Goal: Task Accomplishment & Management: Use online tool/utility

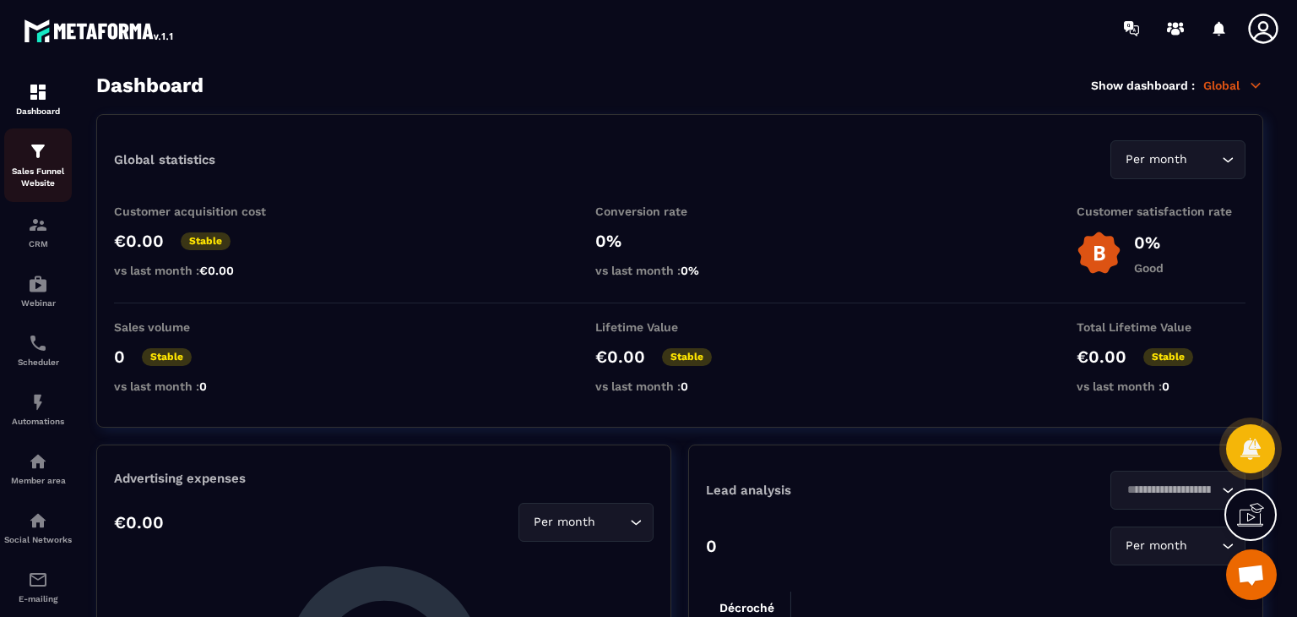
click at [47, 173] on p "Sales Funnel Website" at bounding box center [38, 178] width 68 height 24
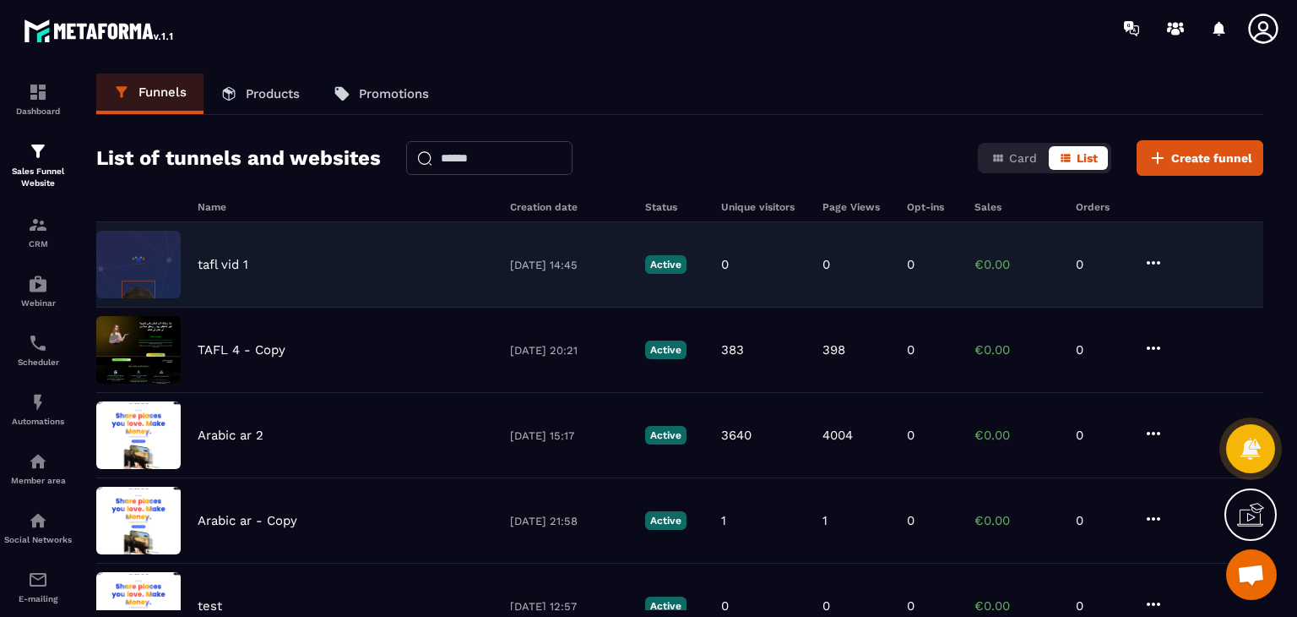
click at [364, 261] on div "tafl vid 1" at bounding box center [346, 264] width 296 height 15
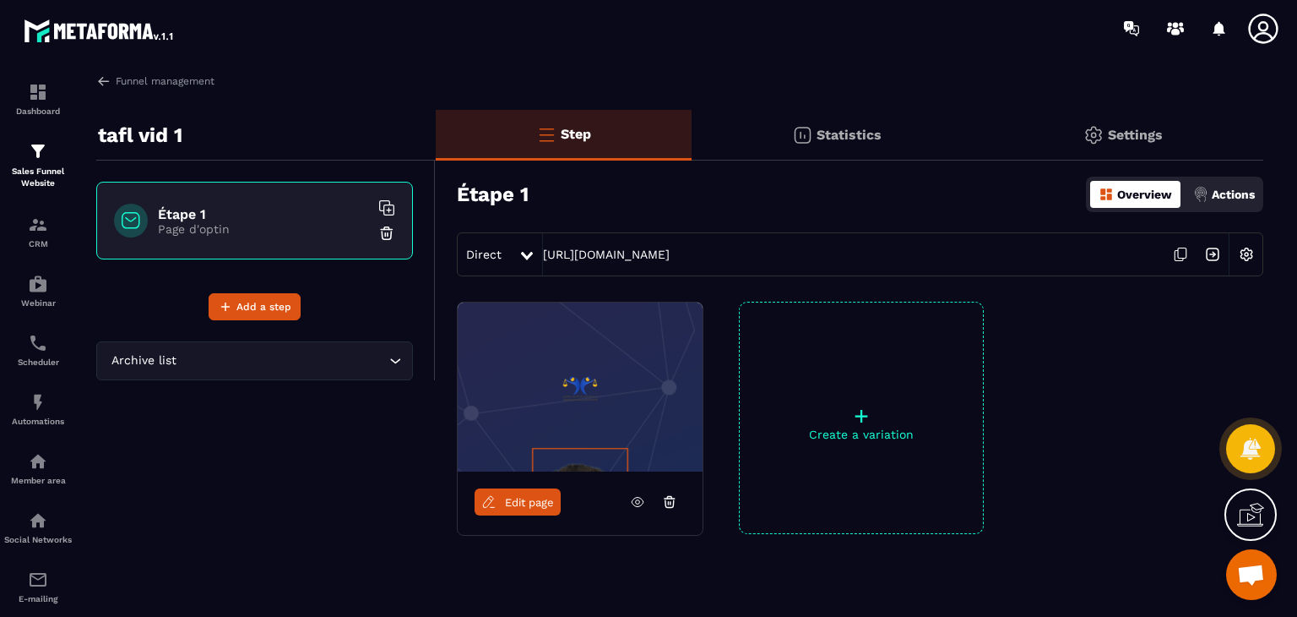
click at [493, 498] on icon at bounding box center [488, 501] width 10 height 11
